Goal: Task Accomplishment & Management: Manage account settings

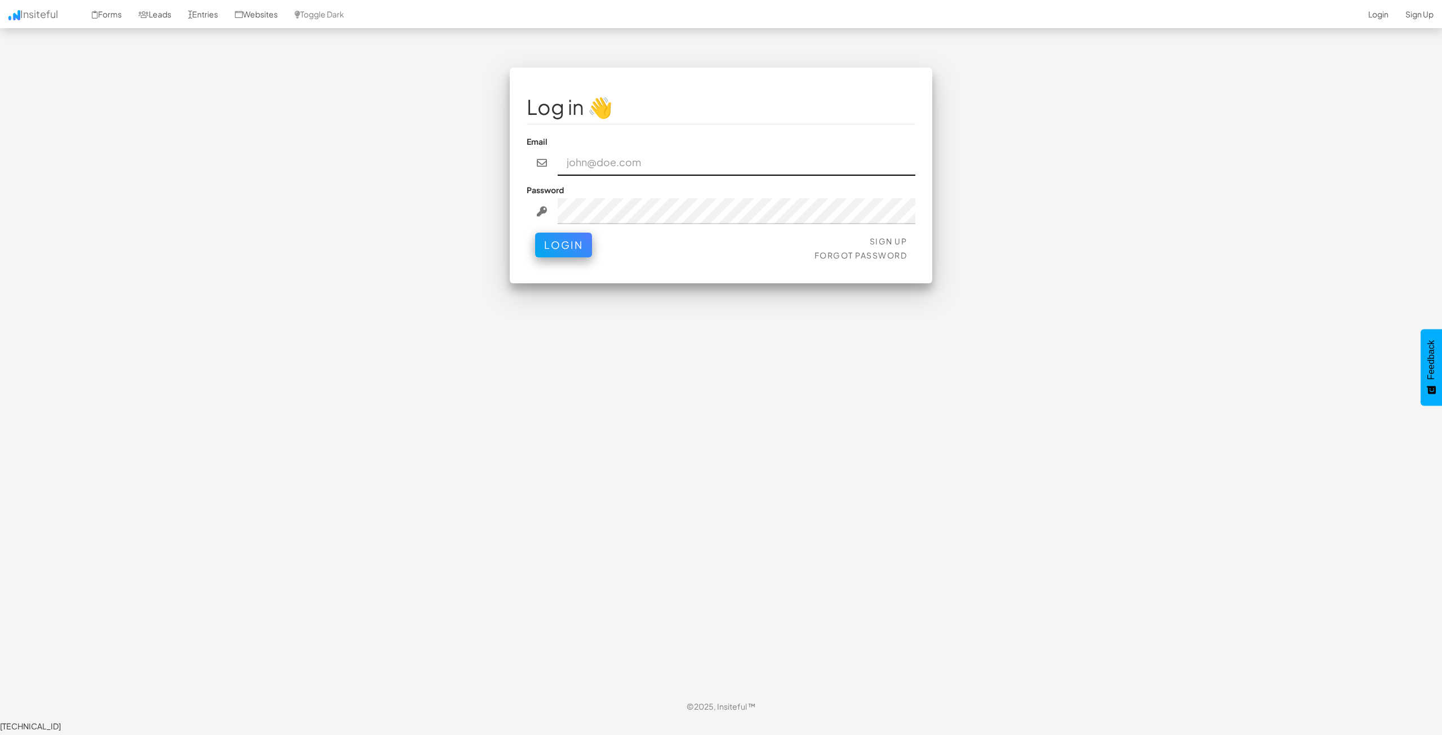
type input "bpontarelli@nordicenergy-us.com"
click at [555, 237] on button "Login" at bounding box center [563, 242] width 57 height 25
type input "bpontarelli@nordicenergy-us.com"
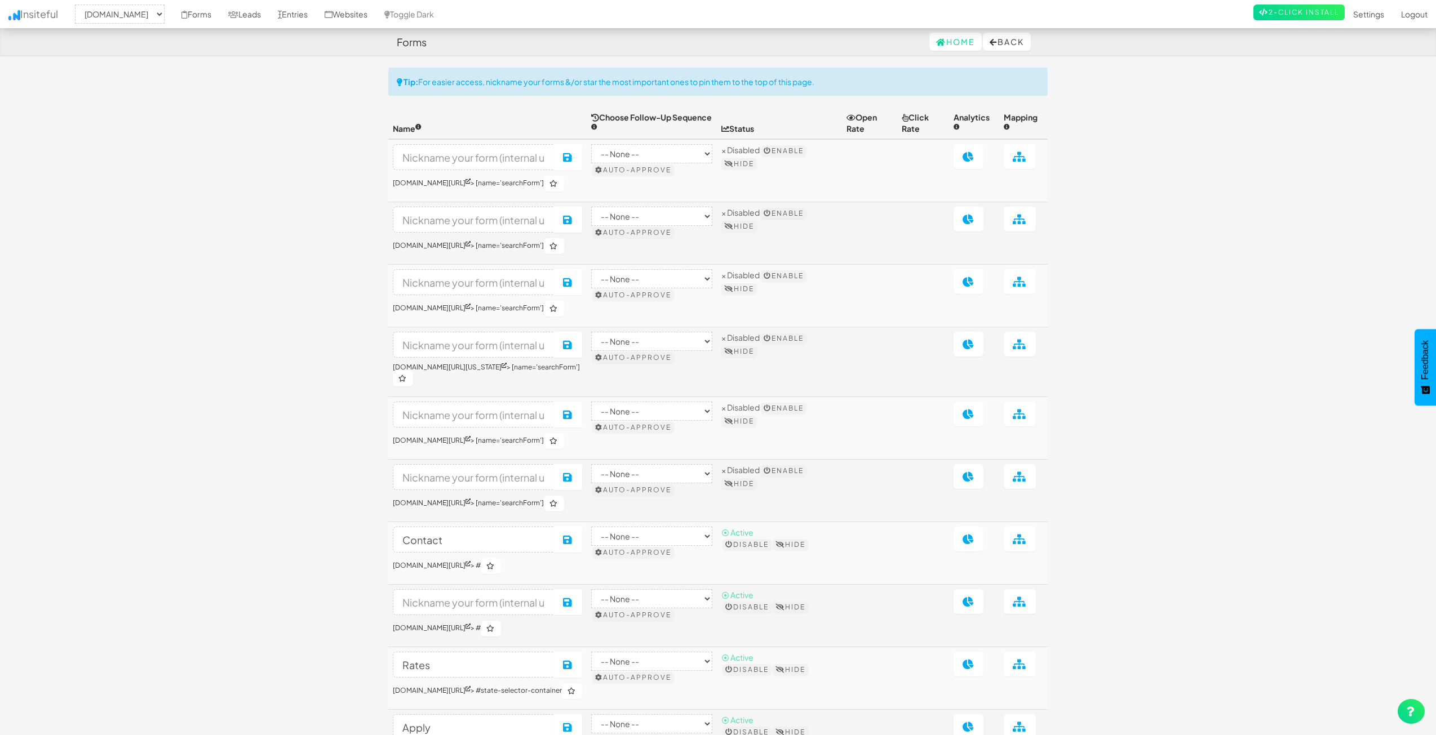
select select "2362"
click at [686, 152] on select "-- None --" at bounding box center [651, 153] width 121 height 19
drag, startPoint x: 1248, startPoint y: 180, endPoint x: 1211, endPoint y: 182, distance: 36.7
click at [1243, 181] on body "Forms Home Back Toggle navigation Insiteful -- None -- www.nordicenergy-us.com …" at bounding box center [718, 525] width 1436 height 1050
click at [260, 173] on body "Forms Home Back Toggle navigation Insiteful -- None -- www.nordicenergy-us.com …" at bounding box center [718, 525] width 1436 height 1050
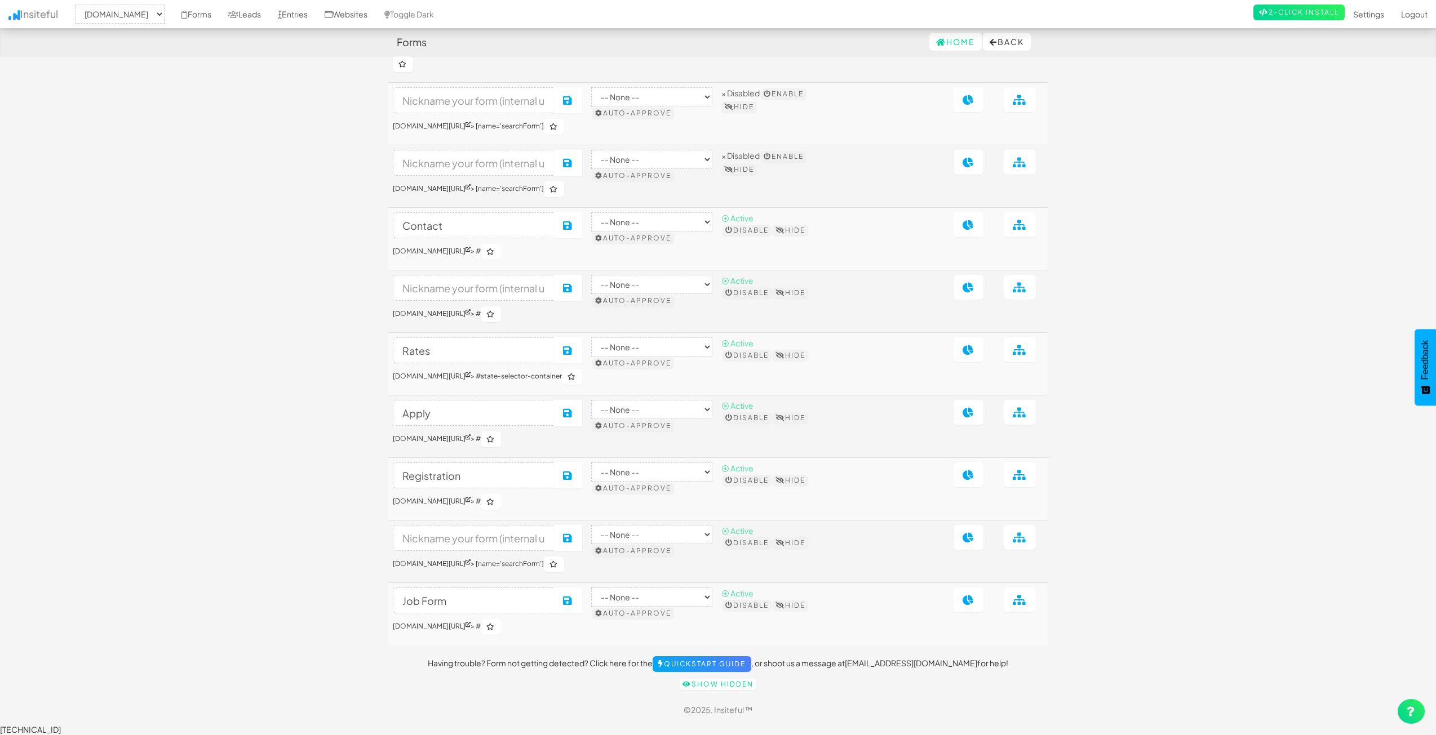
scroll to position [348, 0]
click at [711, 690] on link "Show hidden" at bounding box center [718, 684] width 77 height 11
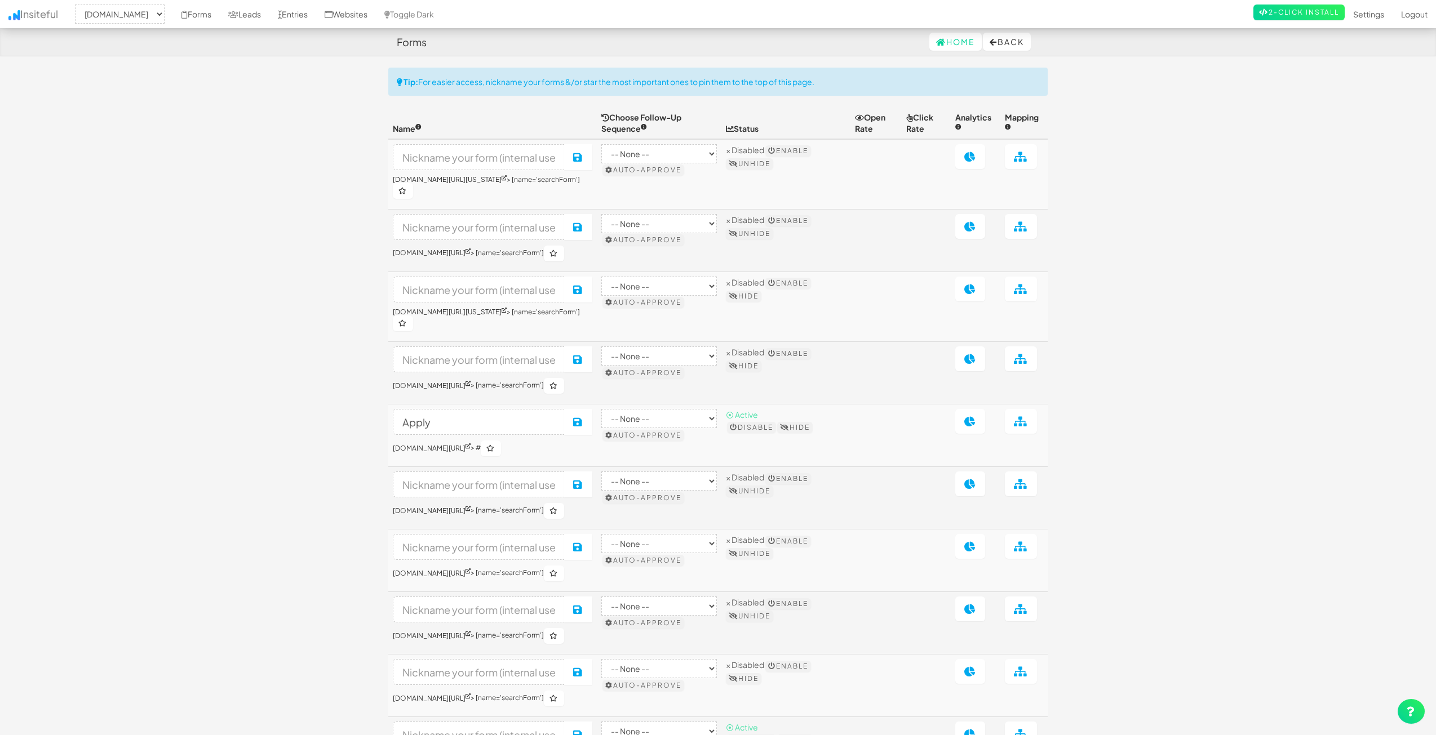
select select "2362"
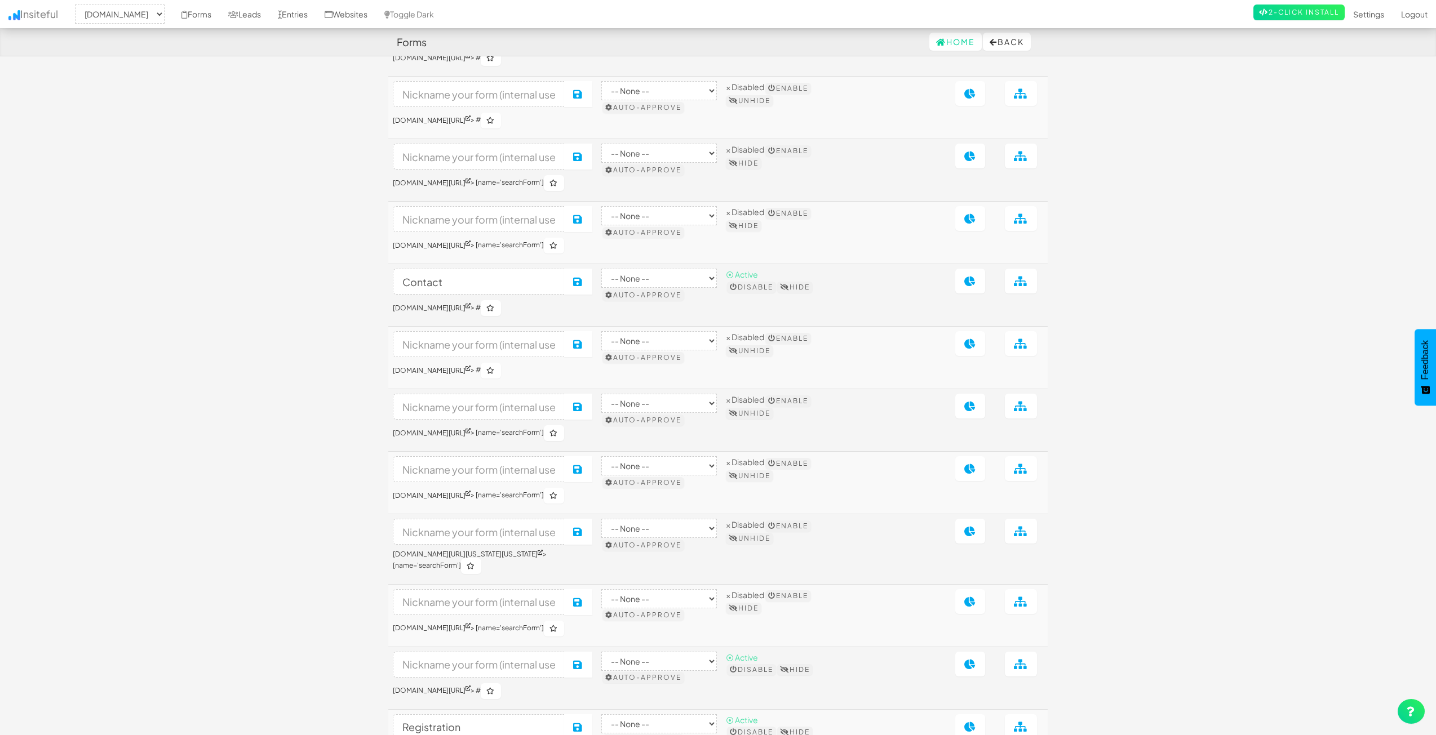
scroll to position [1235, 0]
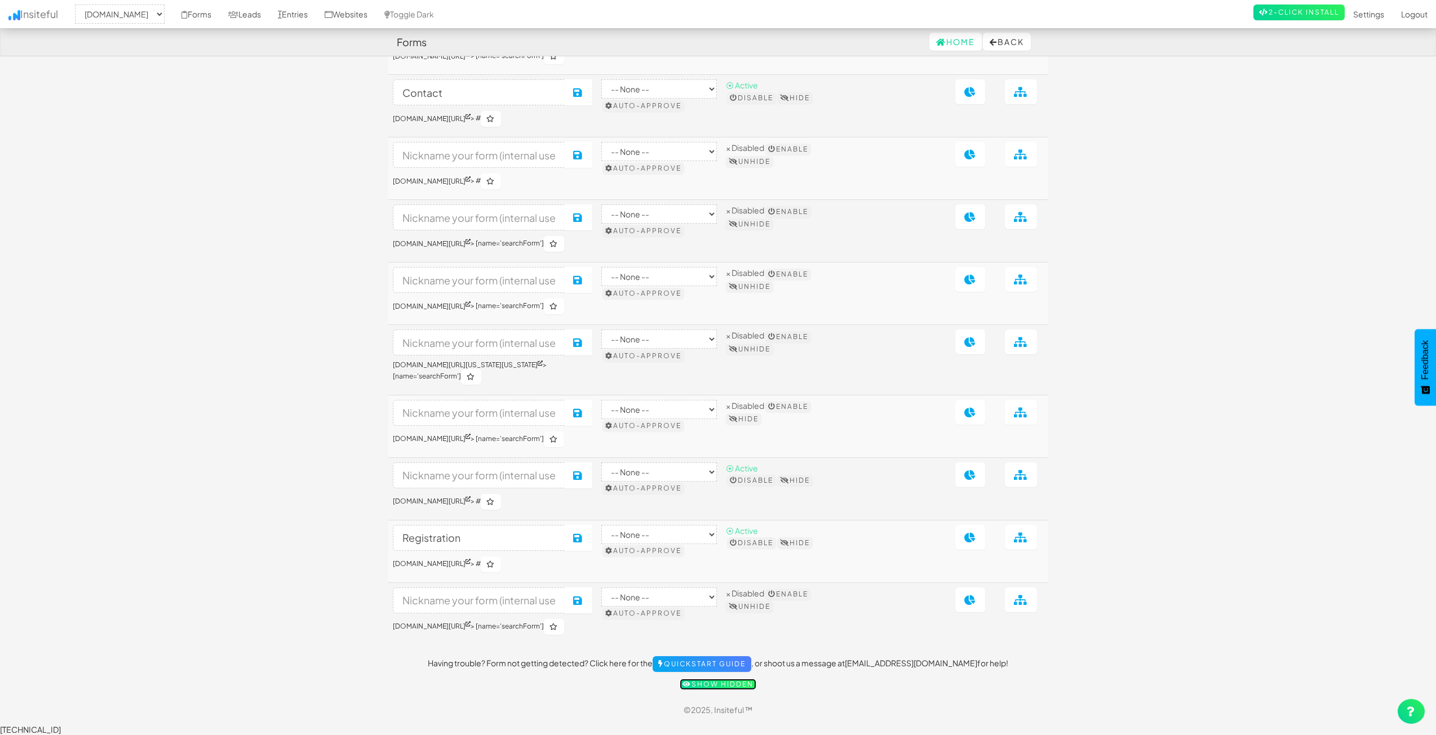
click at [738, 690] on link "Show hidden" at bounding box center [718, 684] width 77 height 11
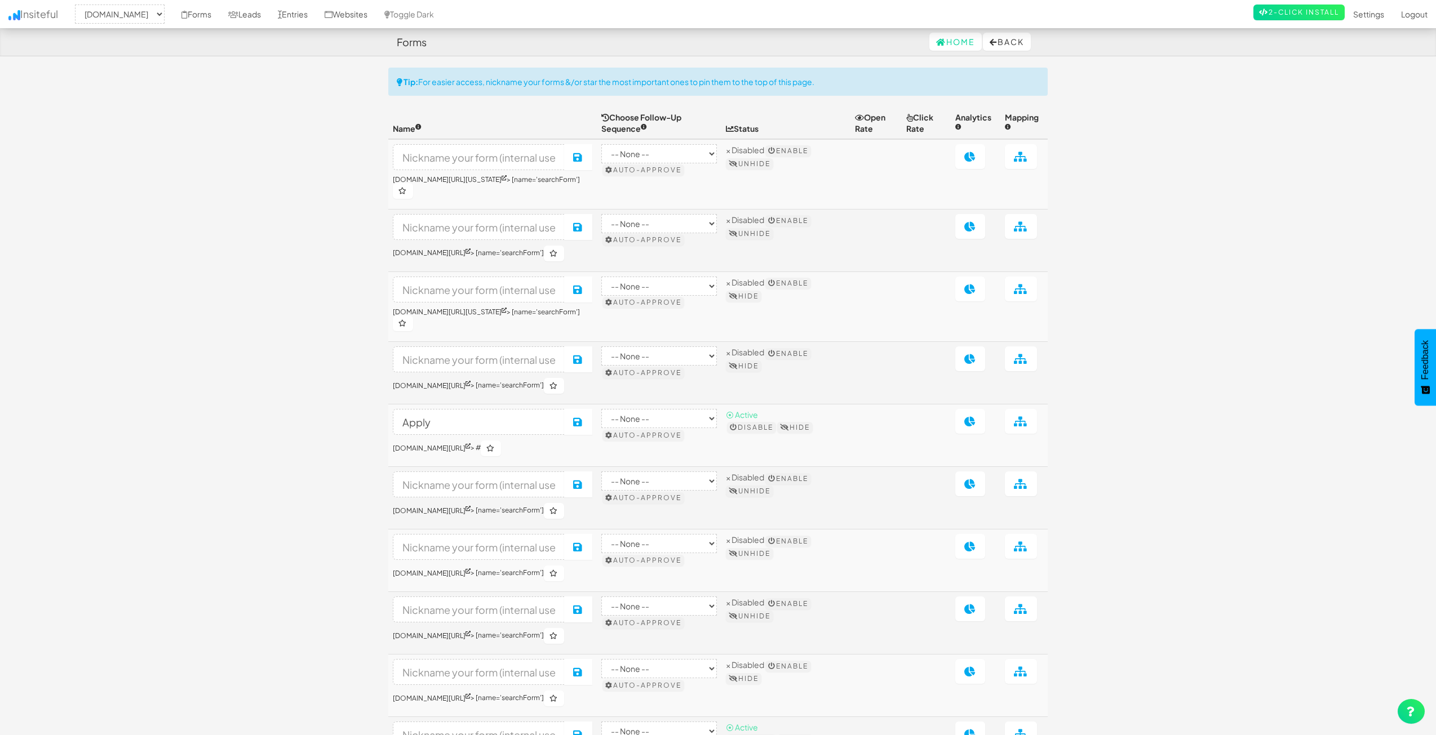
select select "2362"
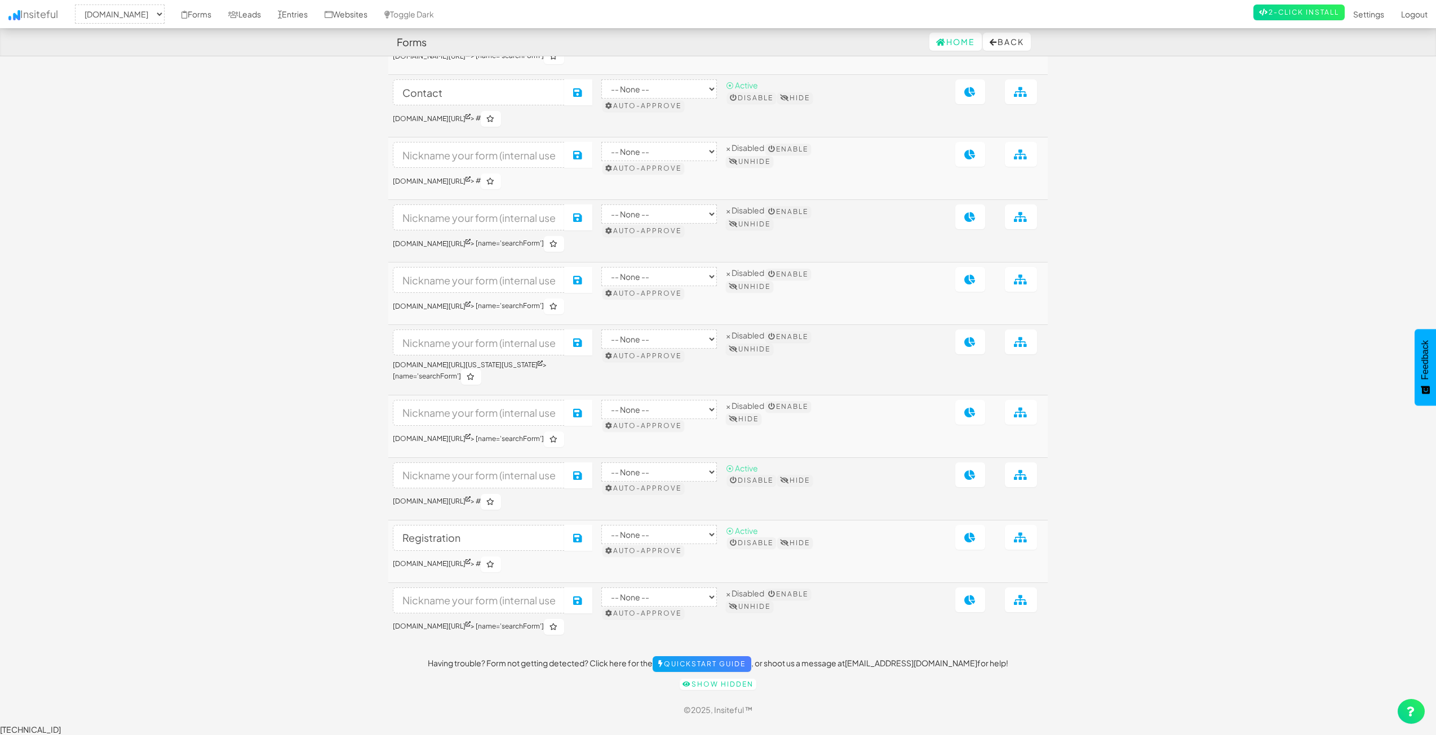
scroll to position [1183, 0]
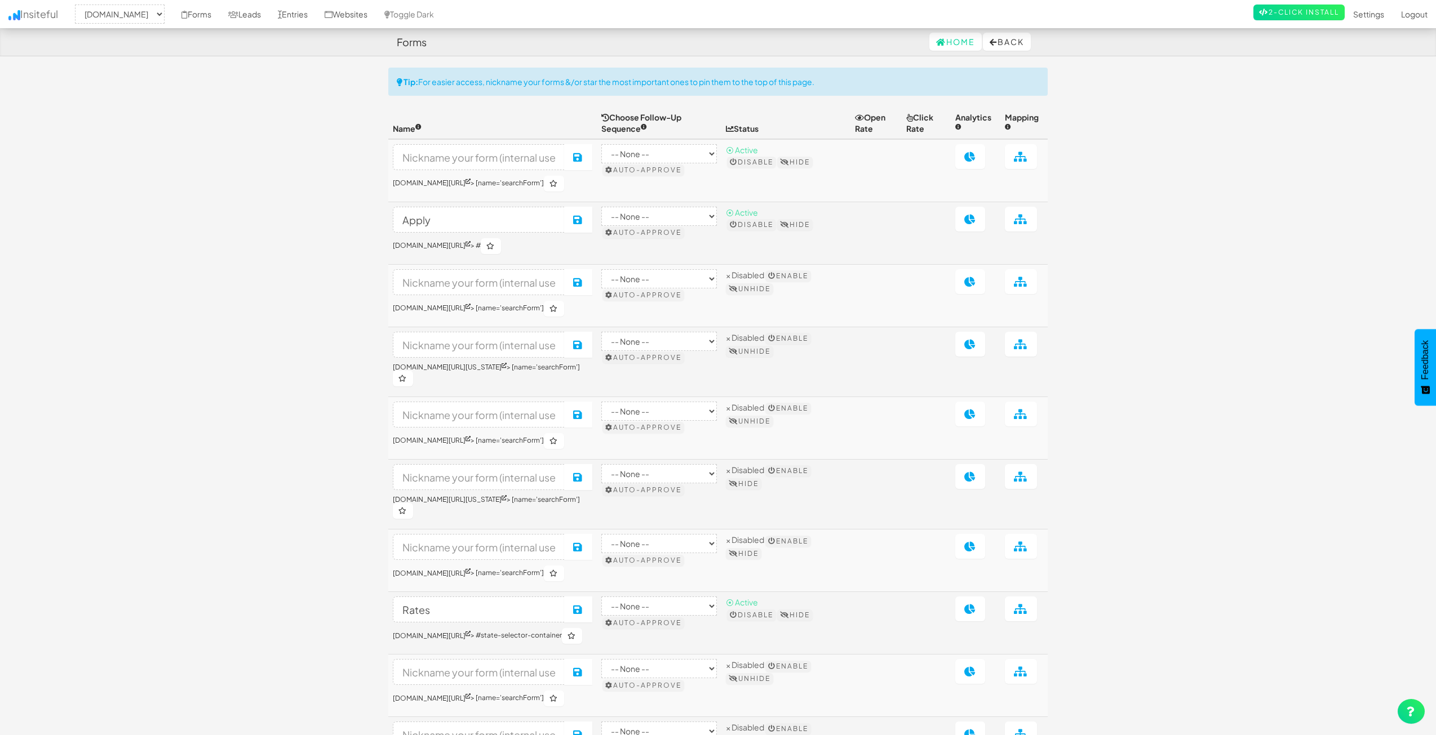
select select "2362"
